Goal: Task Accomplishment & Management: Use online tool/utility

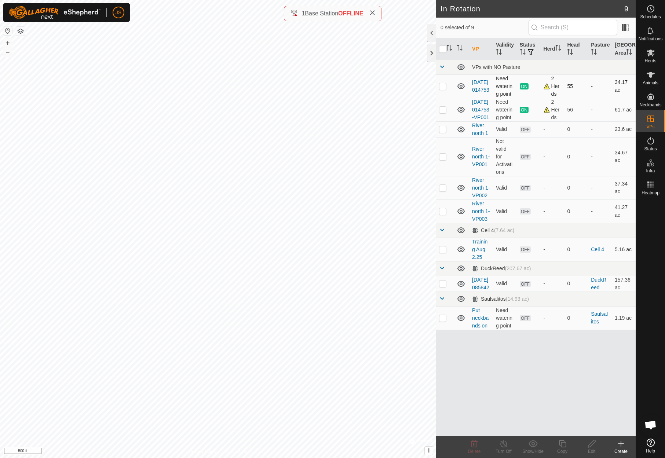
click at [442, 89] on p-checkbox at bounding box center [442, 86] width 7 height 6
checkbox input "true"
click at [442, 113] on p-checkbox at bounding box center [442, 110] width 7 height 6
checkbox input "true"
click at [442, 89] on td at bounding box center [445, 85] width 18 height 23
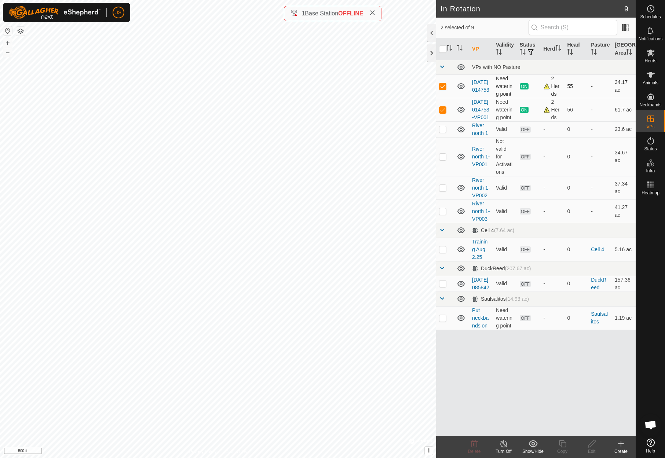
checkbox input "false"
checkbox input "true"
checkbox input "false"
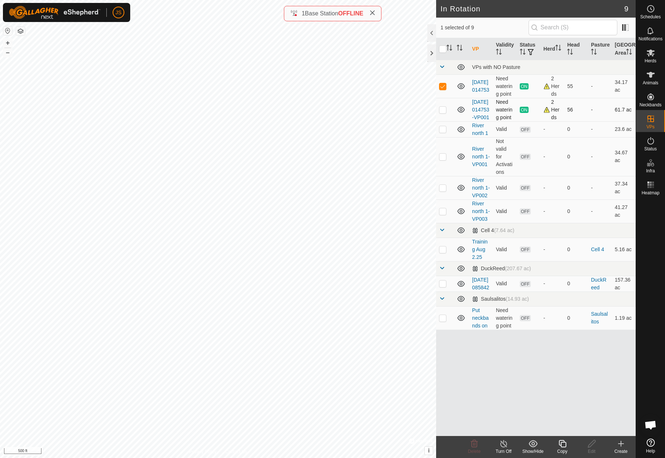
checkbox input "false"
checkbox input "true"
click at [650, 49] on icon at bounding box center [650, 52] width 9 height 9
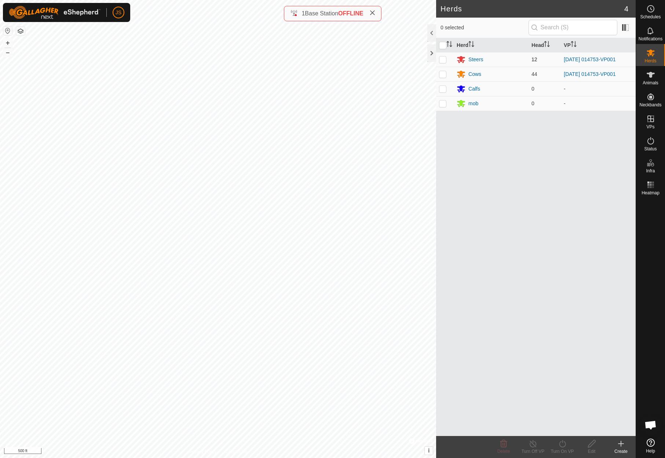
drag, startPoint x: 442, startPoint y: 58, endPoint x: 441, endPoint y: 66, distance: 7.4
click at [442, 58] on p-checkbox at bounding box center [442, 59] width 7 height 6
checkbox input "true"
click at [441, 73] on p-checkbox at bounding box center [442, 74] width 7 height 6
checkbox input "true"
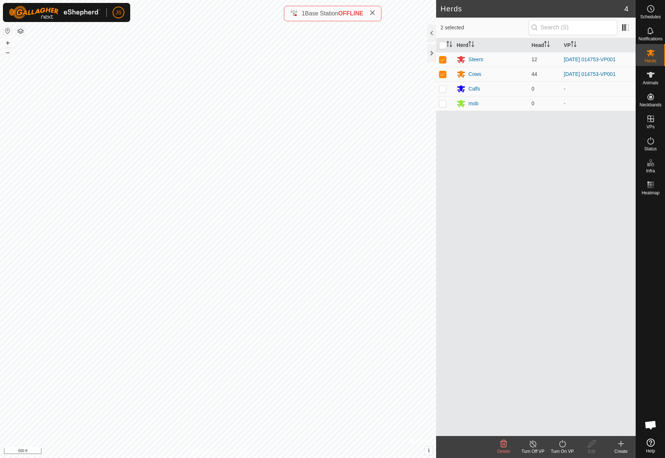
click at [532, 443] on line at bounding box center [533, 444] width 6 height 6
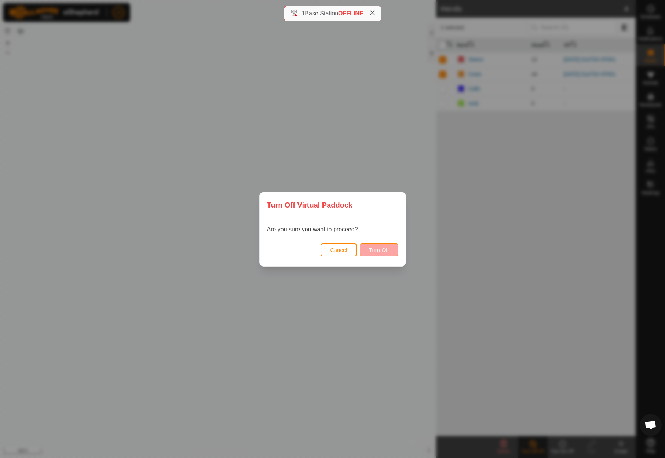
click at [370, 248] on span "Turn Off" at bounding box center [379, 250] width 20 height 6
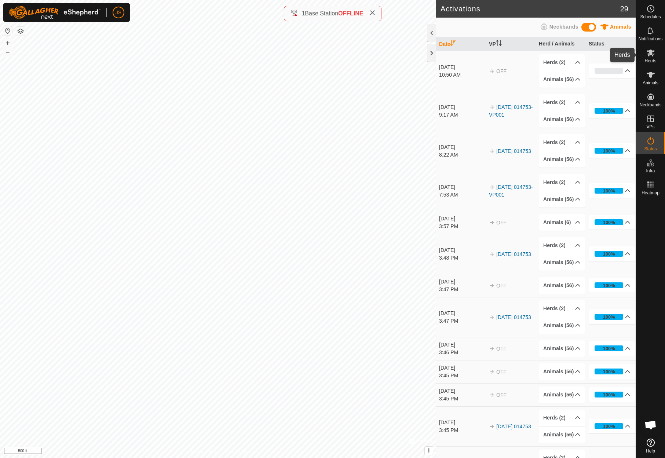
click at [651, 56] on icon at bounding box center [650, 52] width 9 height 9
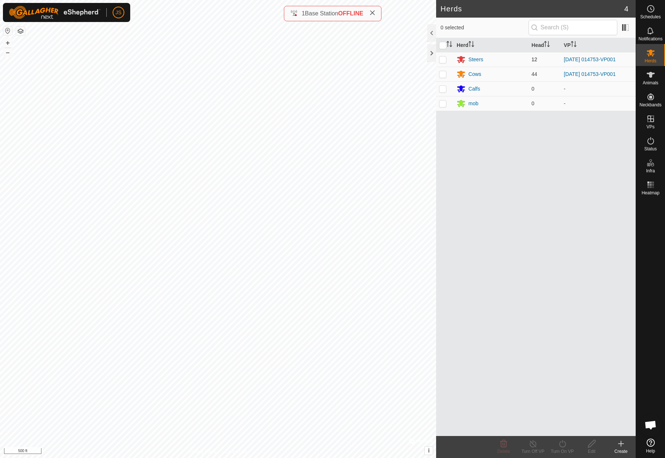
click at [444, 56] on p-checkbox at bounding box center [442, 59] width 7 height 6
checkbox input "true"
drag, startPoint x: 443, startPoint y: 70, endPoint x: 453, endPoint y: 74, distance: 11.2
click at [443, 70] on td at bounding box center [445, 74] width 18 height 15
checkbox input "true"
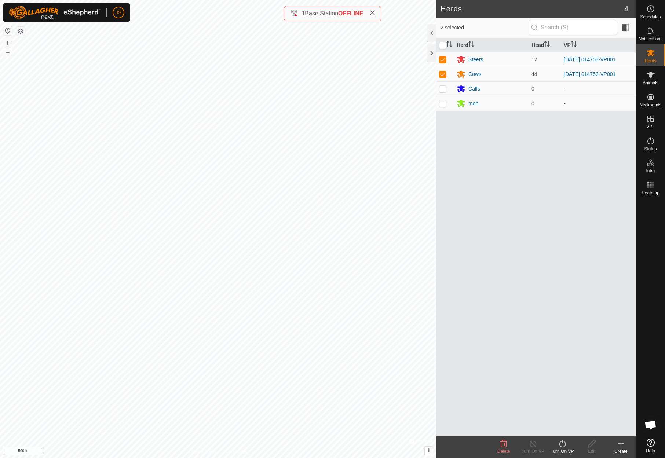
click at [563, 442] on icon at bounding box center [562, 443] width 9 height 9
click at [555, 422] on link "Now" at bounding box center [584, 427] width 73 height 15
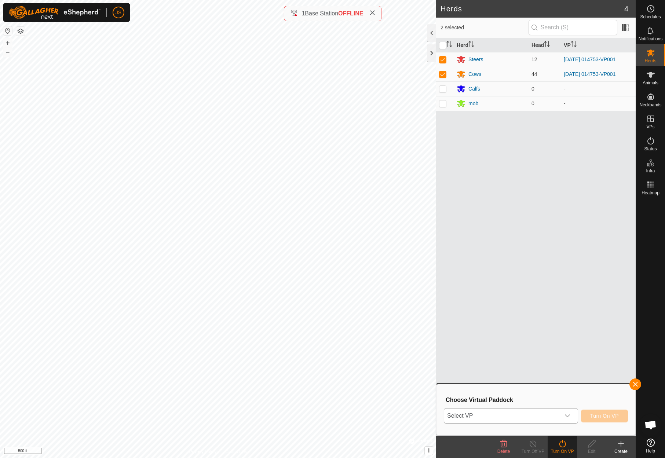
click at [553, 412] on span "Select VP" at bounding box center [502, 415] width 116 height 15
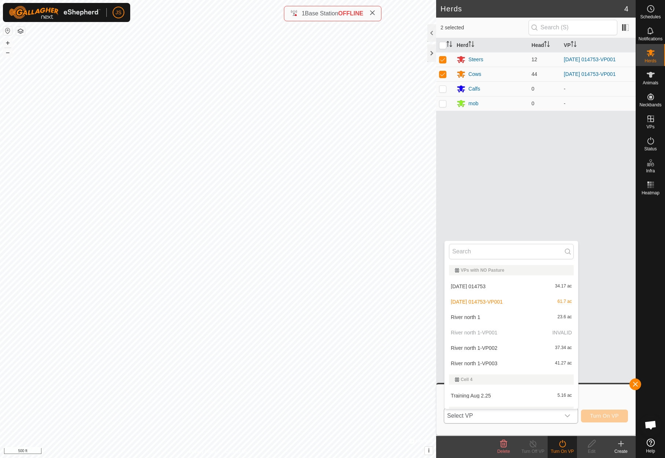
click at [494, 301] on li "[DATE] 014753-VP001 61.7 ac" at bounding box center [510, 301] width 133 height 15
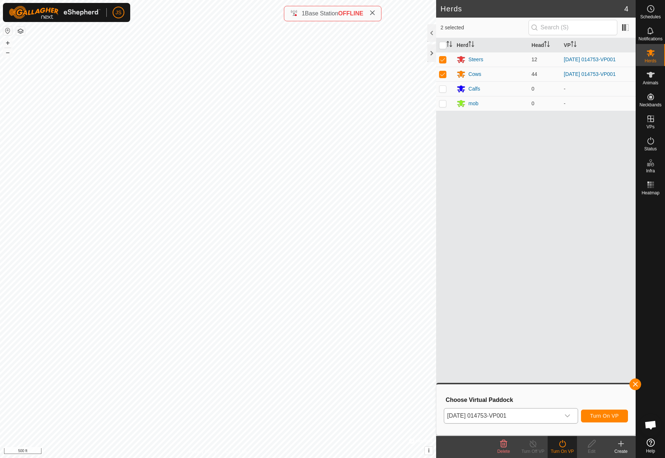
click at [606, 414] on span "Turn On VP" at bounding box center [604, 416] width 29 height 6
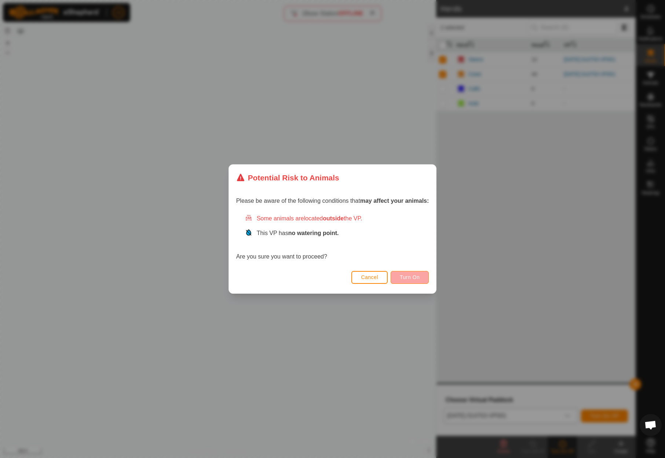
click at [411, 275] on span "Turn On" at bounding box center [410, 277] width 20 height 6
